Goal: Use online tool/utility: Utilize a website feature to perform a specific function

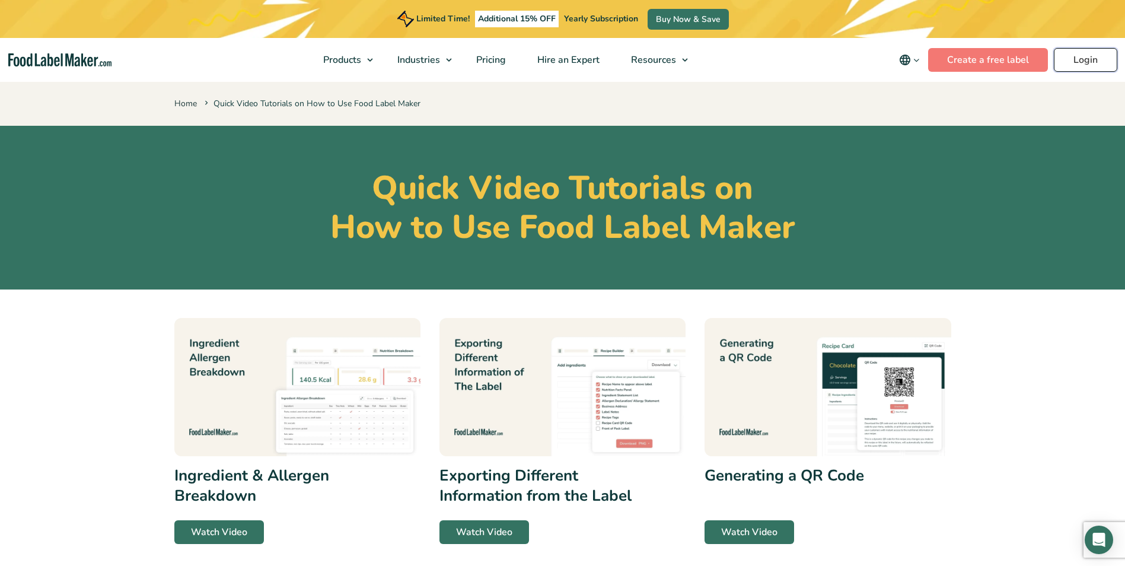
click at [1093, 58] on link "Login" at bounding box center [1085, 60] width 63 height 24
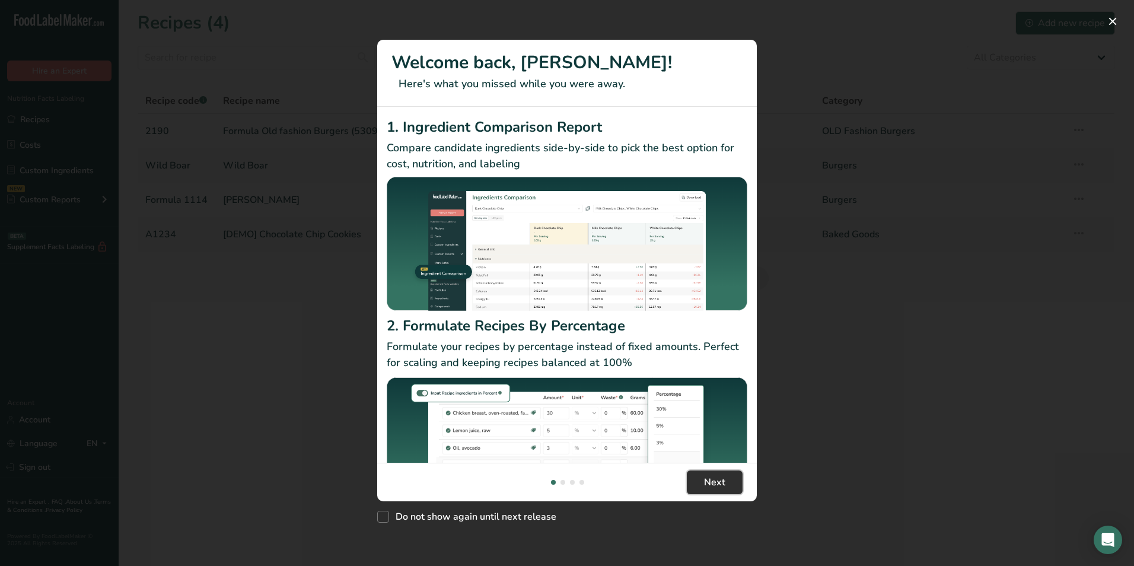
click at [718, 485] on span "Next" at bounding box center [714, 482] width 21 height 14
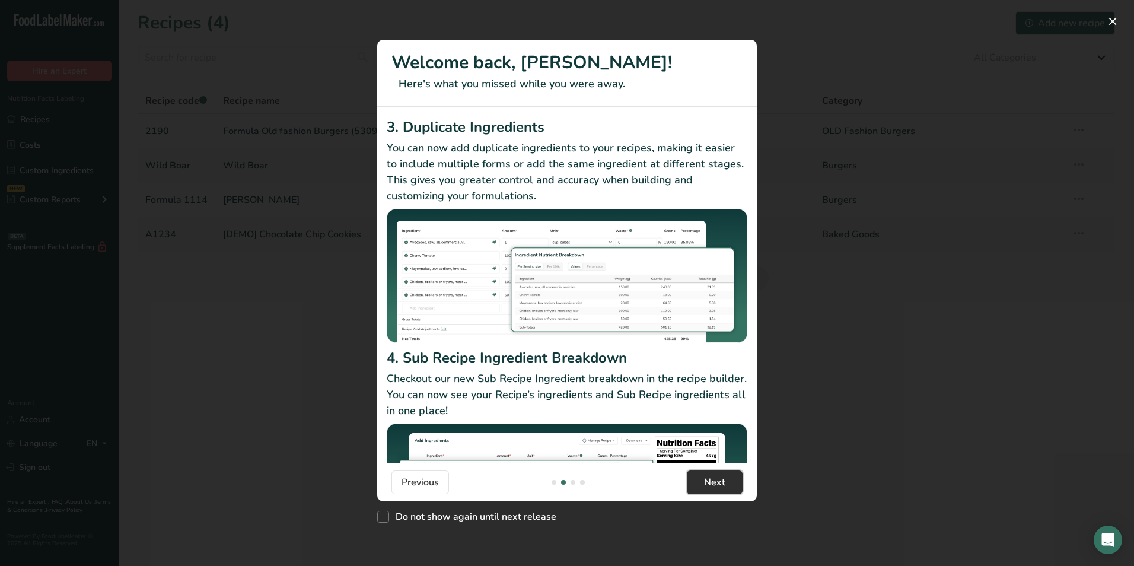
click at [718, 485] on span "Next" at bounding box center [714, 482] width 21 height 14
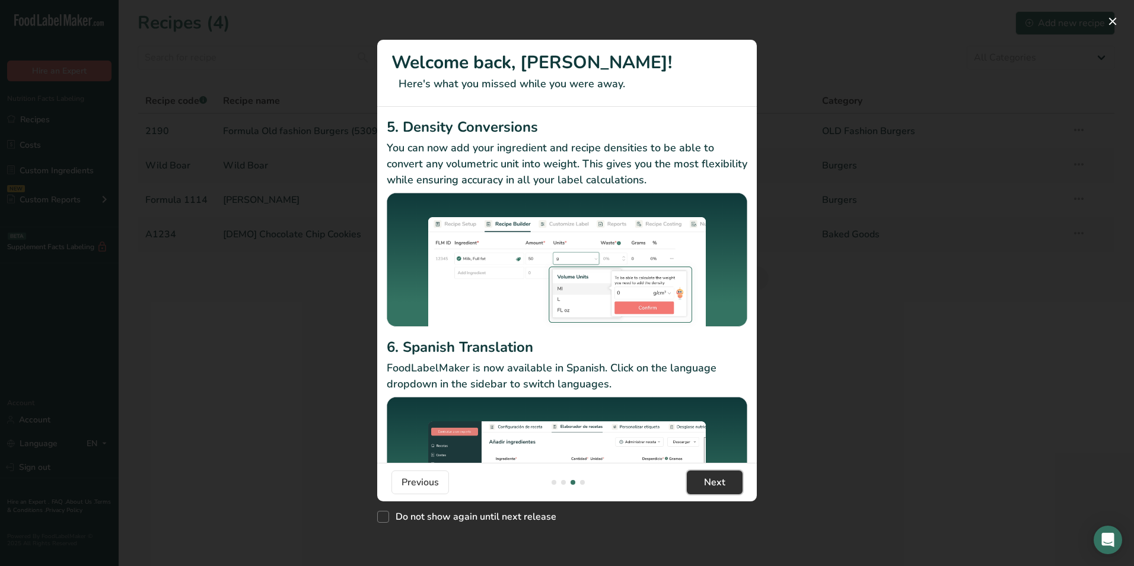
click at [718, 485] on span "Next" at bounding box center [714, 482] width 21 height 14
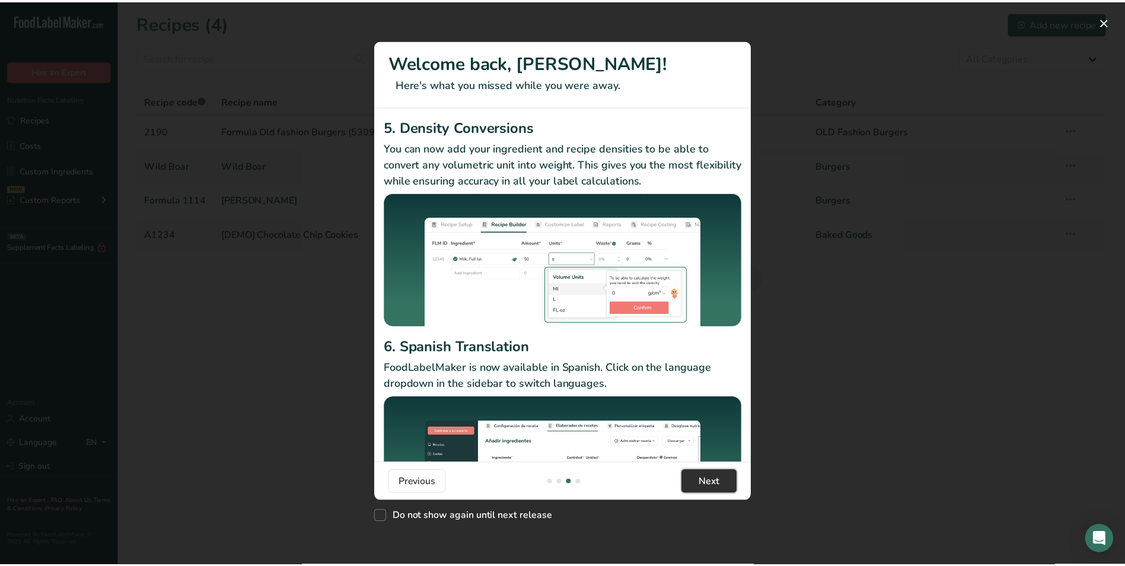
scroll to position [0, 1139]
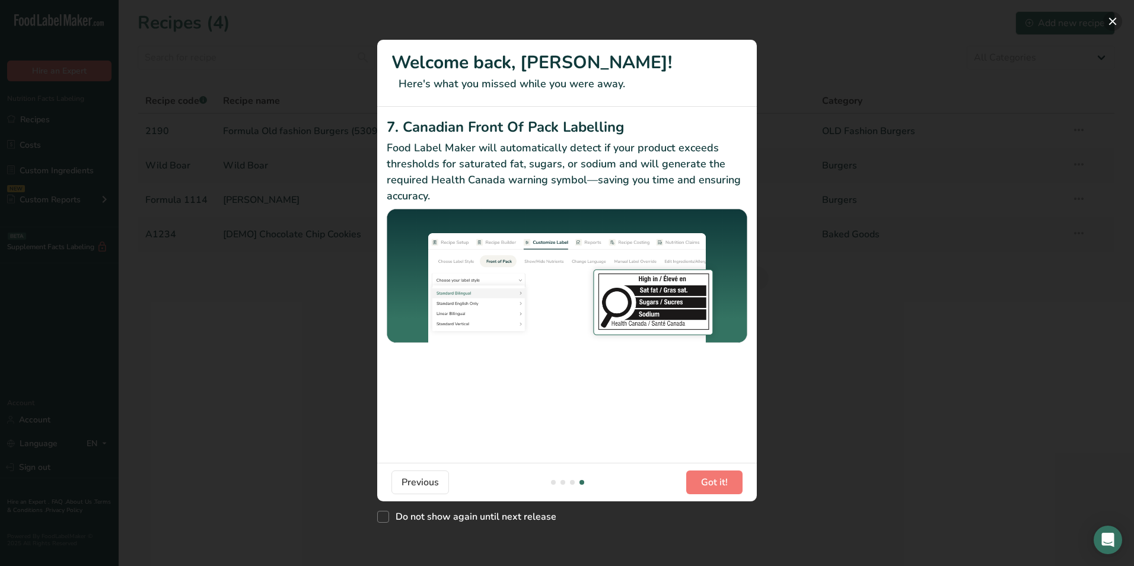
click at [1113, 20] on button "New Features" at bounding box center [1112, 21] width 19 height 19
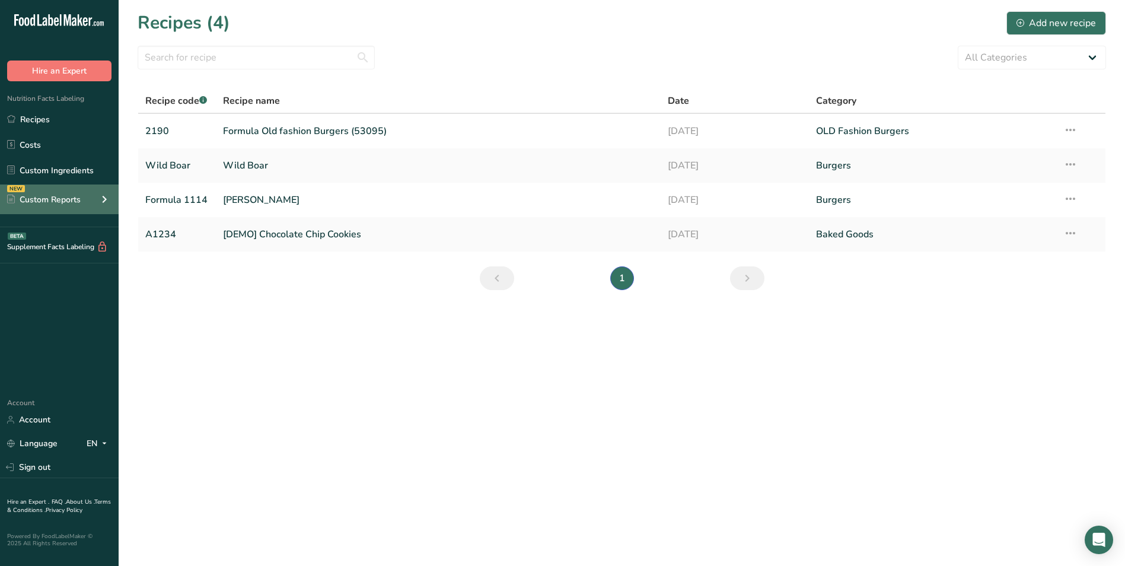
click at [85, 198] on div "NEW Custom Reports" at bounding box center [59, 199] width 119 height 30
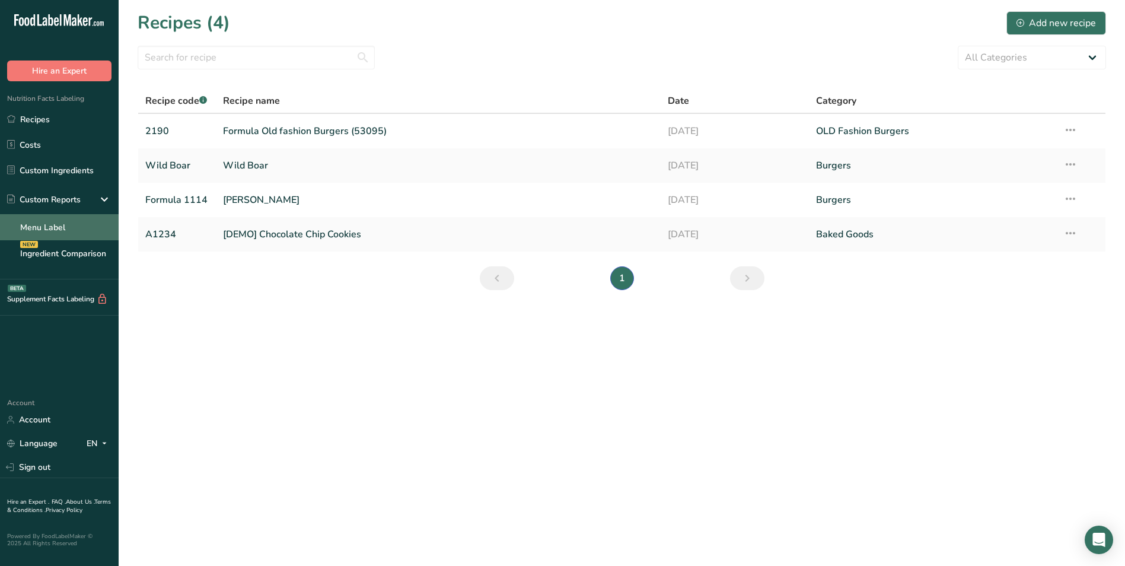
click at [50, 221] on link "Menu Label" at bounding box center [59, 227] width 119 height 26
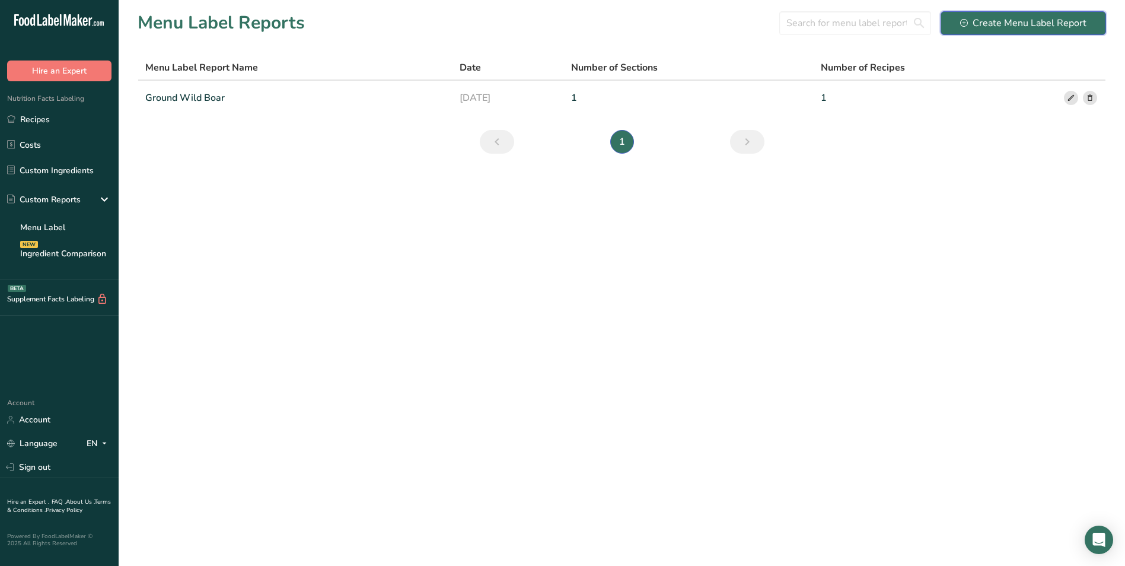
click at [1034, 22] on div "Create Menu Label Report" at bounding box center [1023, 23] width 126 height 14
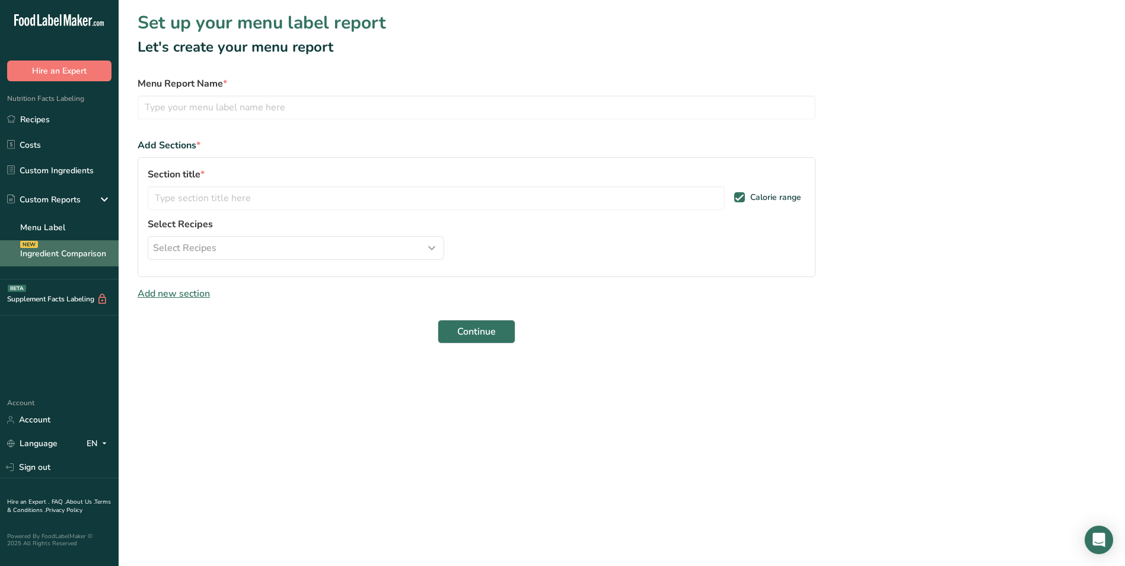
click at [59, 257] on link "Ingredient Comparison NEW" at bounding box center [59, 253] width 119 height 26
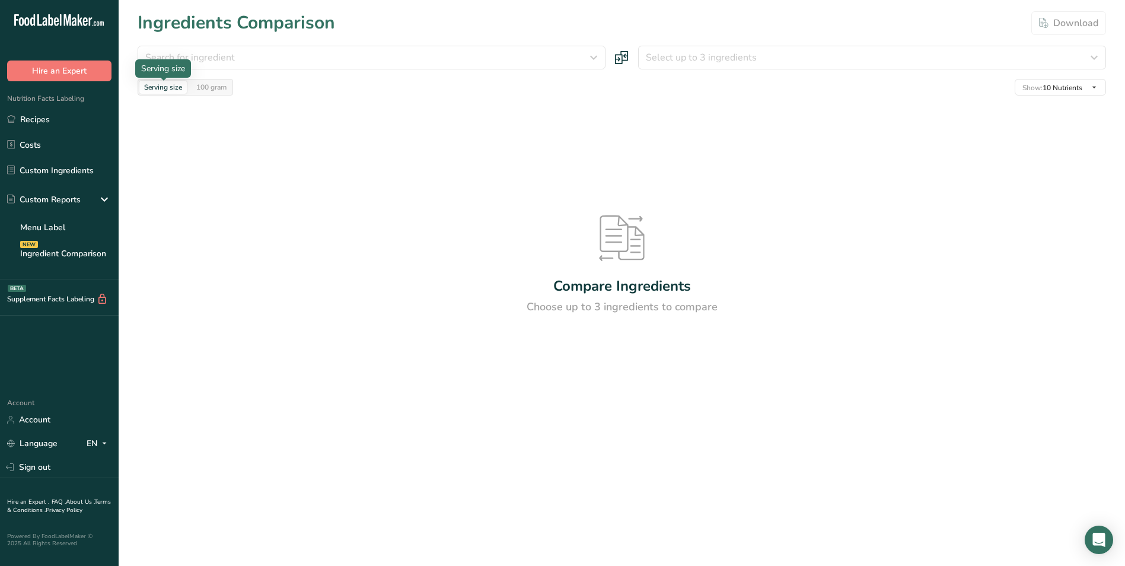
click at [171, 87] on div "Serving size" at bounding box center [162, 87] width 47 height 13
click at [249, 57] on div "Search for ingredient" at bounding box center [367, 57] width 445 height 14
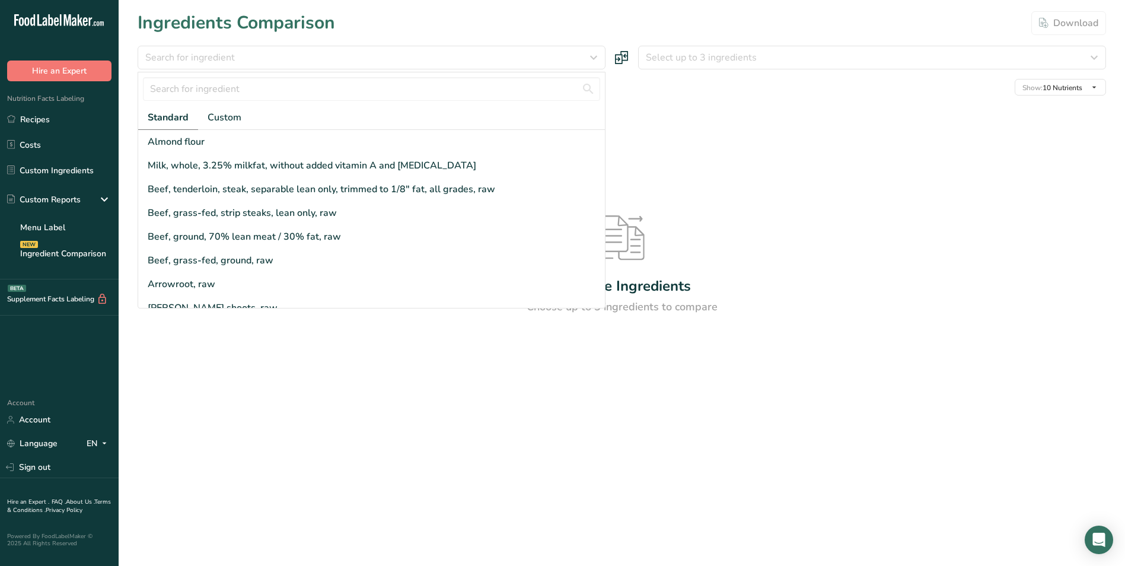
click at [366, 406] on div "Compare Ingredients Choose up to 3 ingredients to compare" at bounding box center [622, 265] width 969 height 339
